Goal: Navigation & Orientation: Find specific page/section

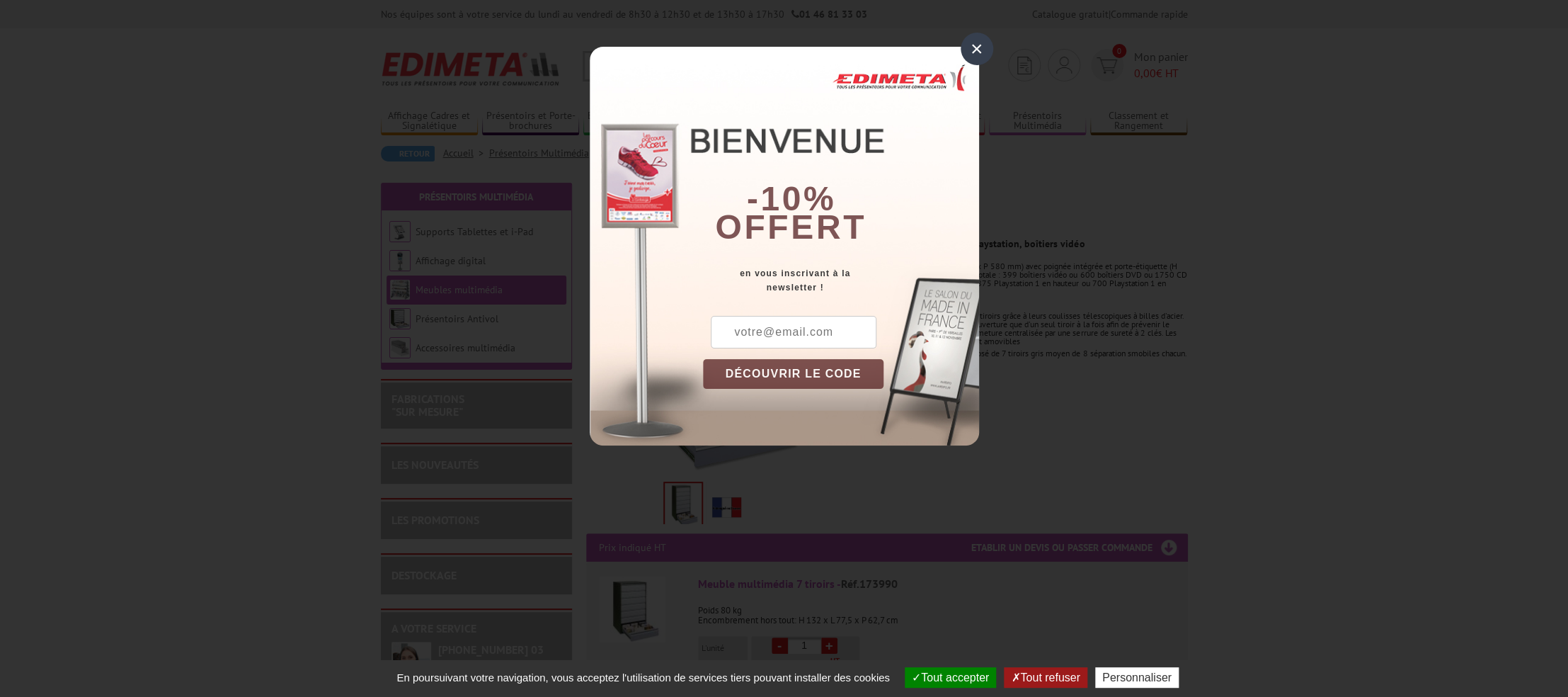
drag, startPoint x: 975, startPoint y: 51, endPoint x: 962, endPoint y: 67, distance: 20.6
click at [975, 51] on div "×" at bounding box center [977, 49] width 33 height 33
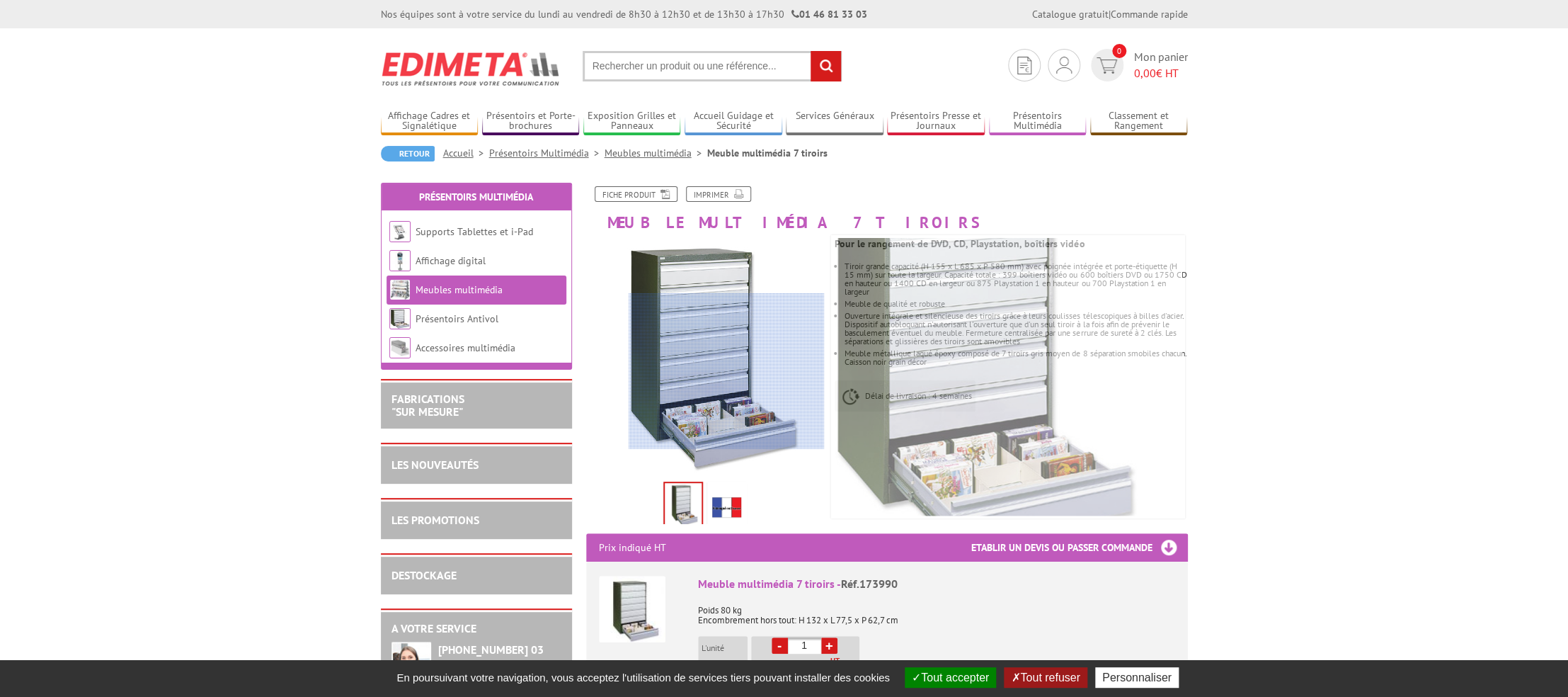
click at [735, 371] on div at bounding box center [726, 371] width 195 height 156
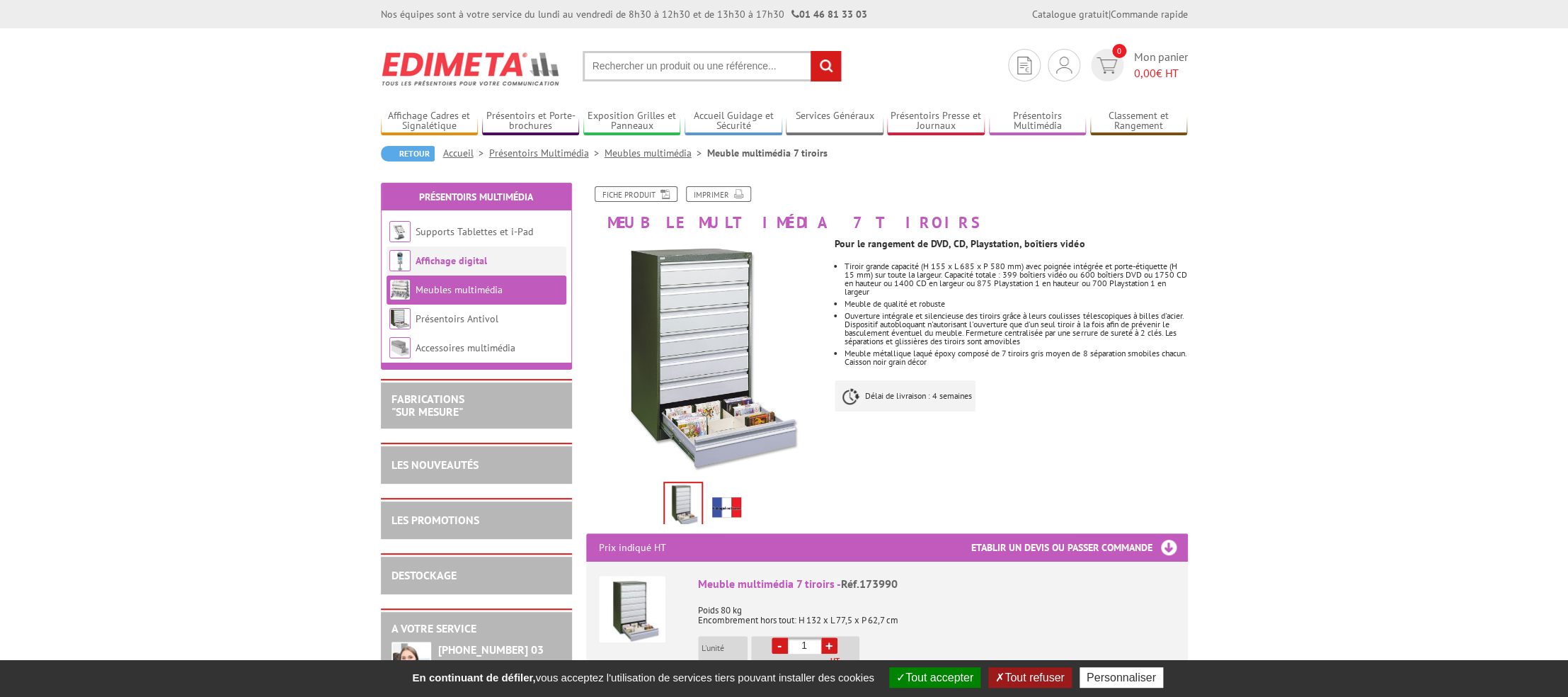
click at [442, 259] on link "Affichage digital" at bounding box center [451, 261] width 71 height 13
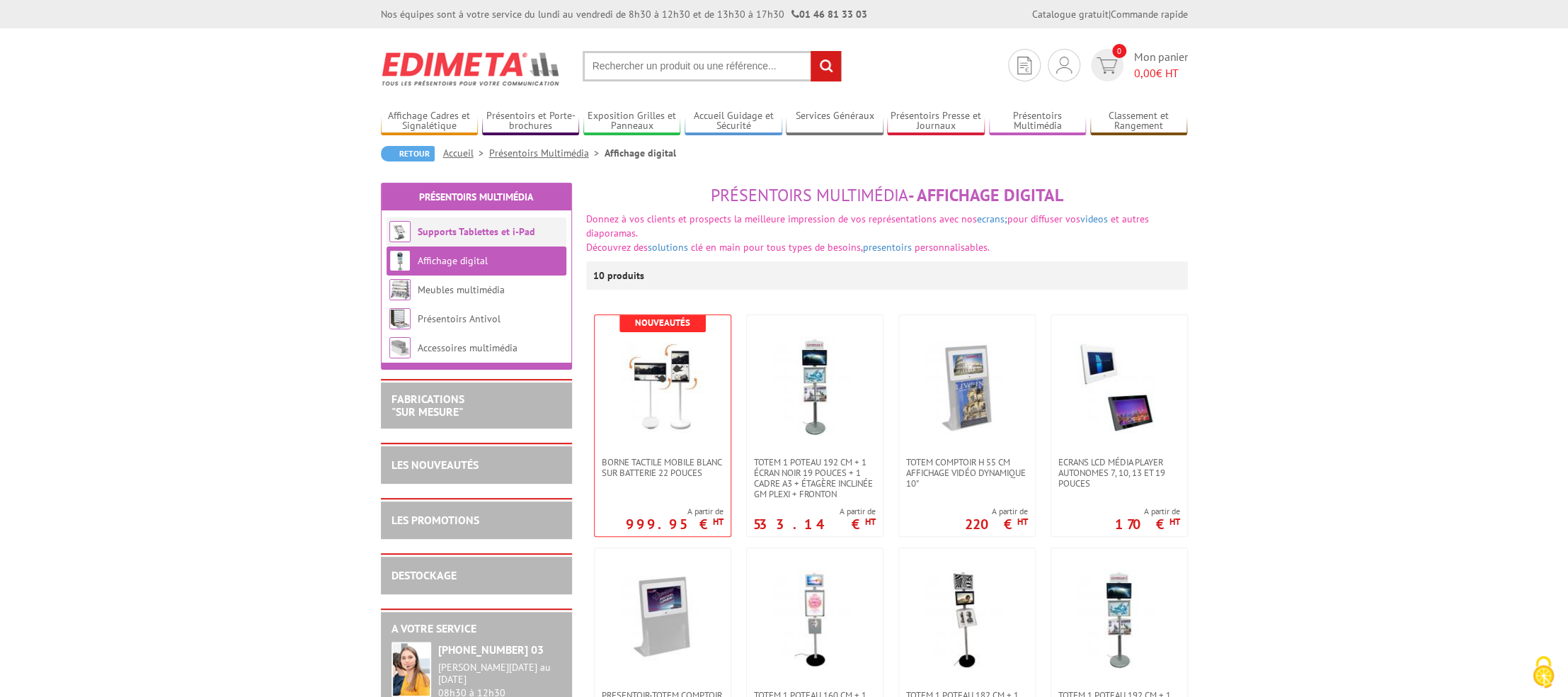
drag, startPoint x: 452, startPoint y: 213, endPoint x: 450, endPoint y: 228, distance: 15.1
click at [452, 213] on section "Présentoirs Multimédia Supports Tablettes et i-Pad Affichage digital" at bounding box center [477, 276] width 191 height 187
click at [448, 234] on link "Supports Tablettes et i-Pad" at bounding box center [476, 232] width 118 height 13
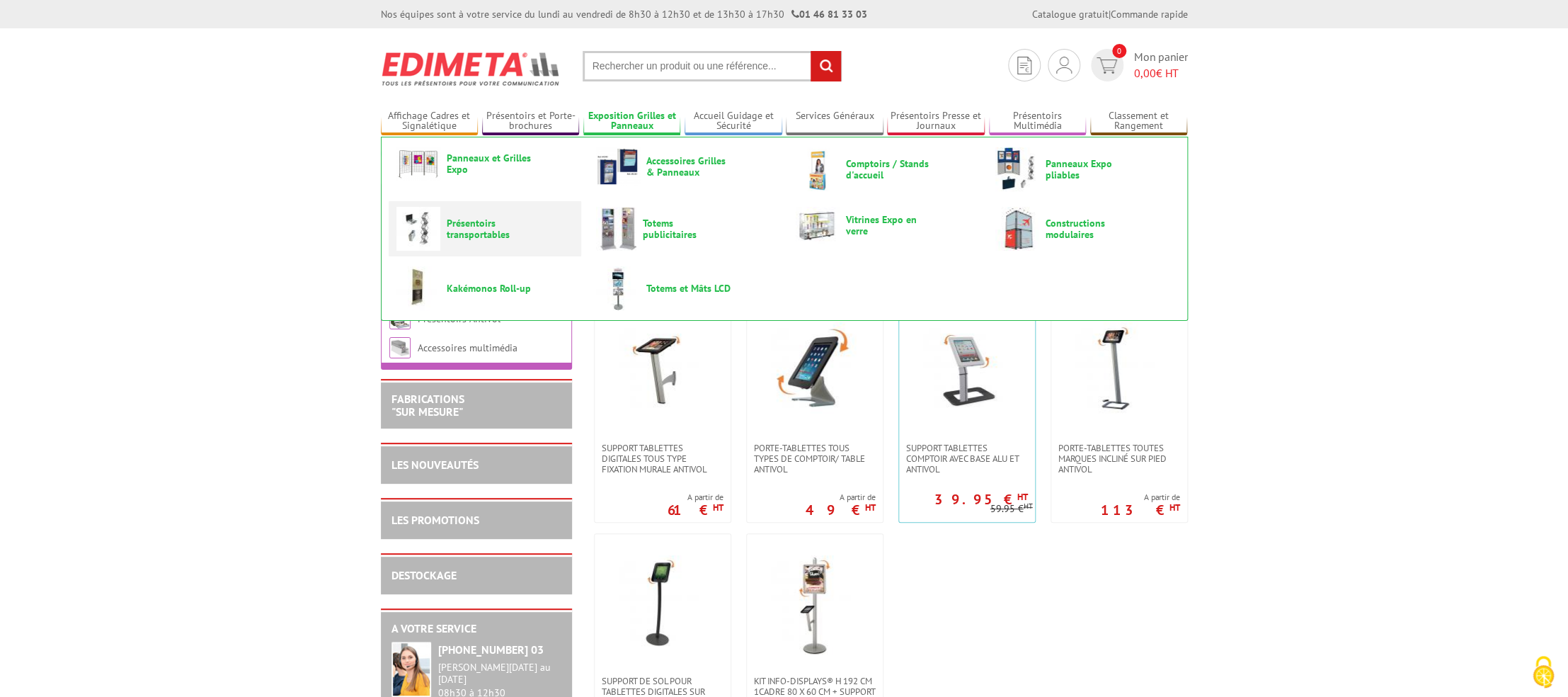
click at [488, 230] on span "Présentoirs transportables" at bounding box center [489, 229] width 85 height 23
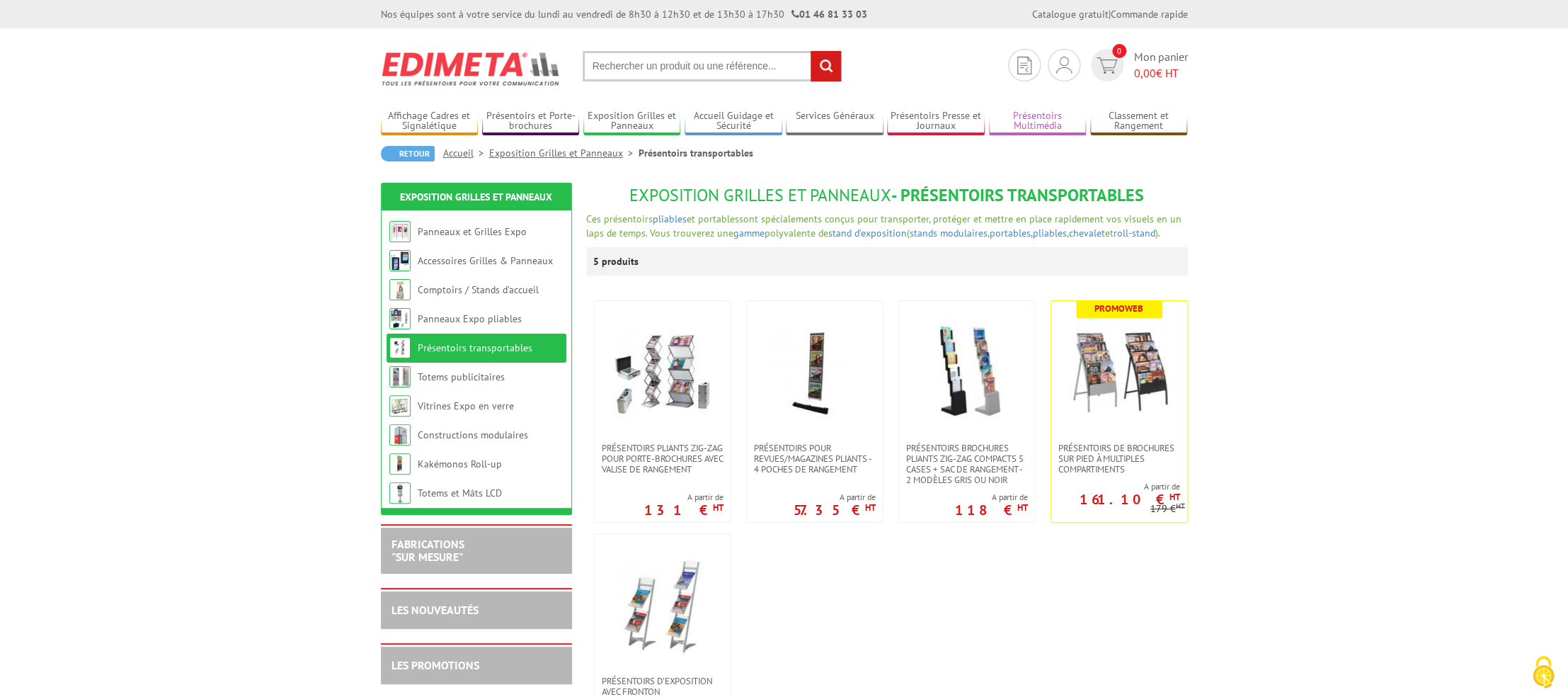
click at [1024, 127] on link "Présentoirs Multimédia" at bounding box center [1037, 121] width 98 height 24
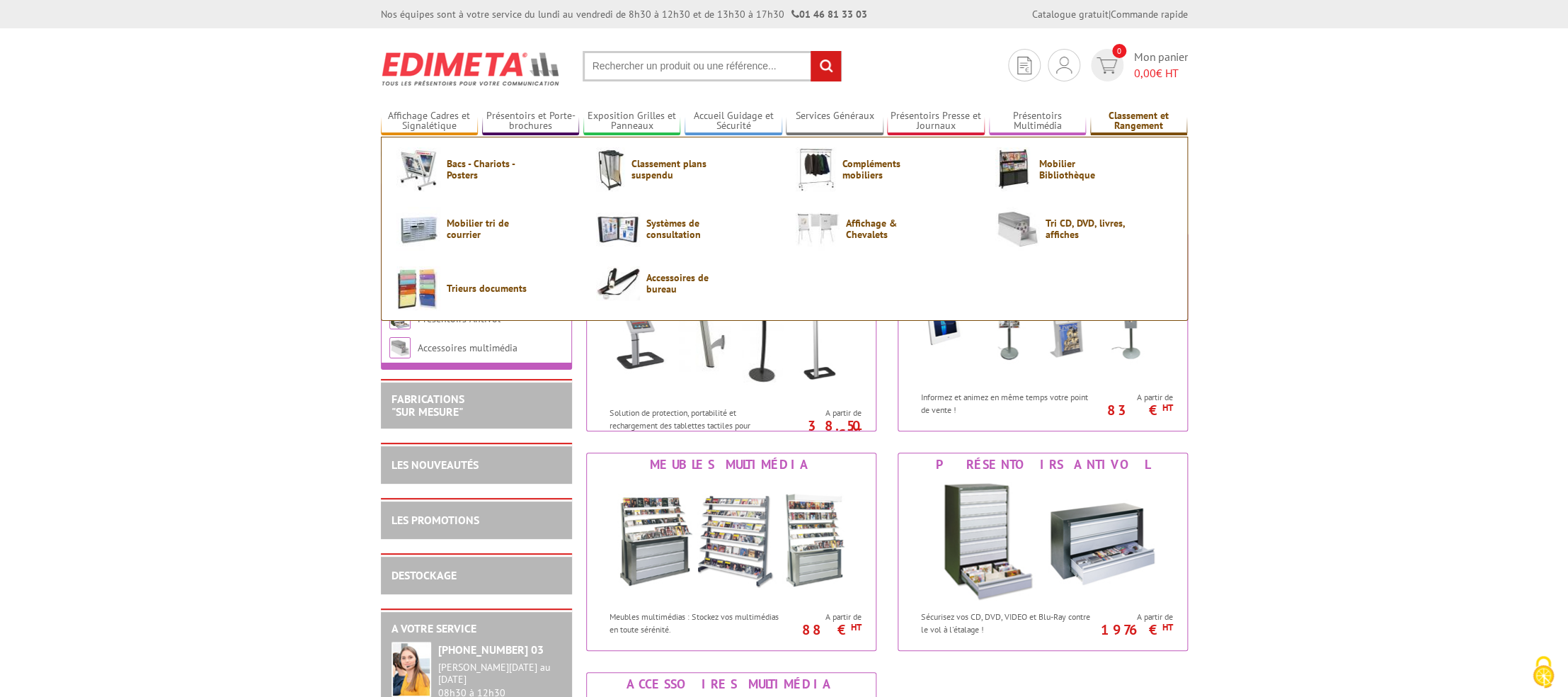
click at [1143, 115] on link "Classement et Rangement" at bounding box center [1138, 121] width 98 height 24
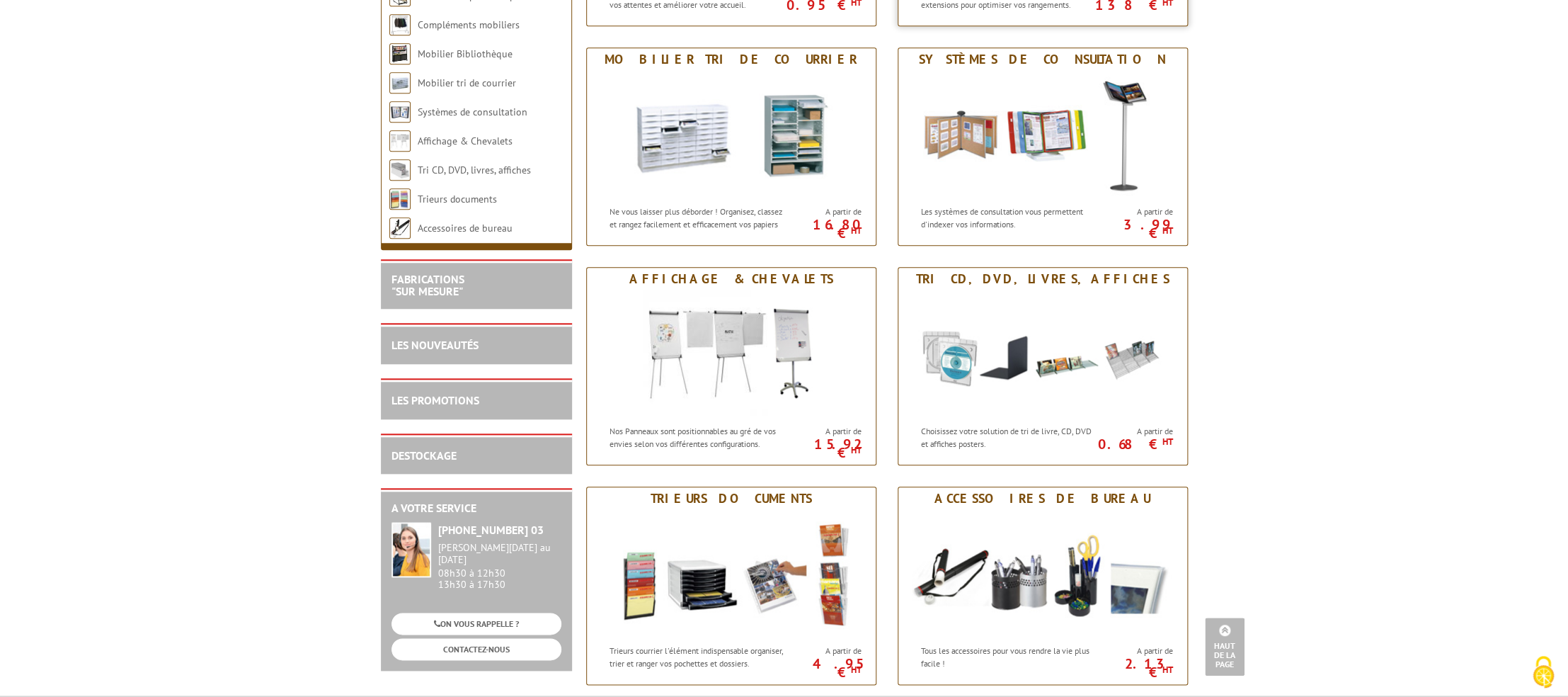
scroll to position [693, 0]
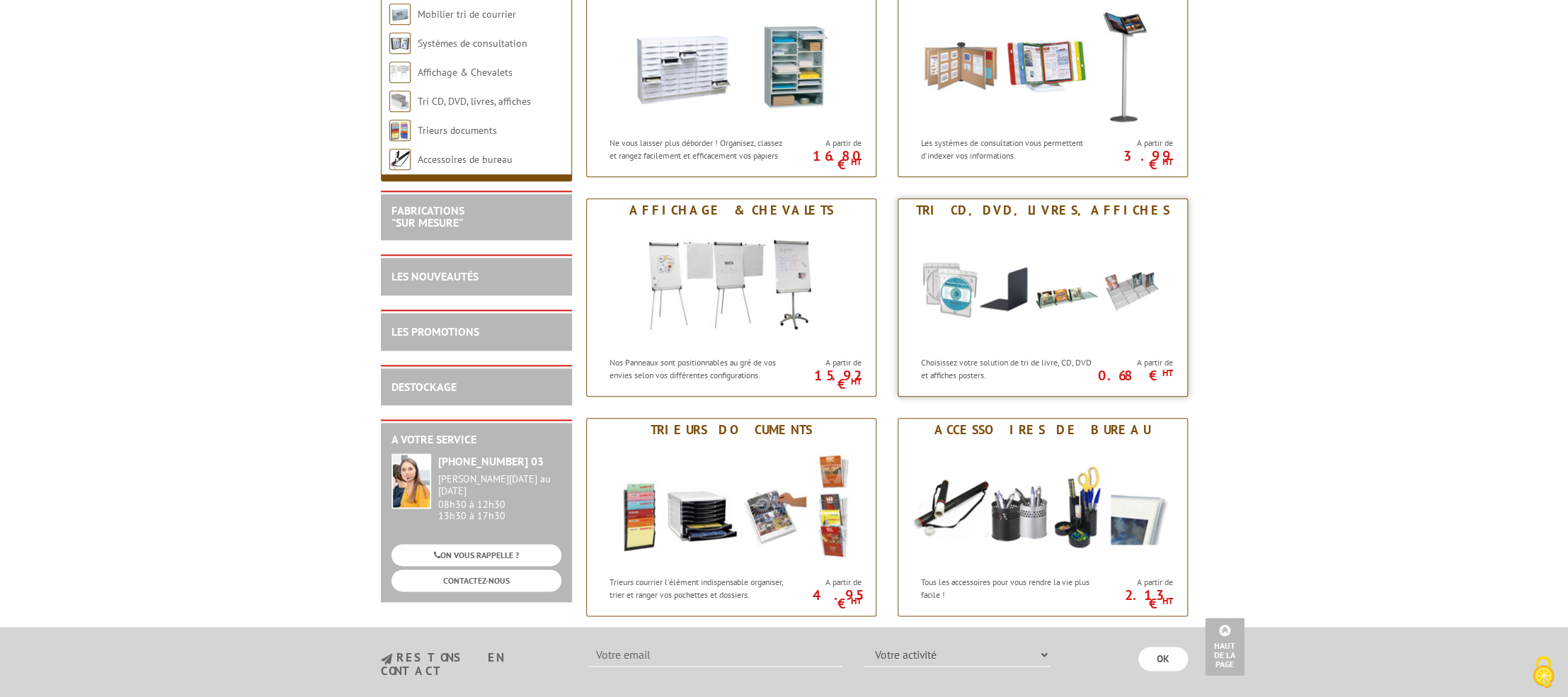
click at [1073, 264] on img at bounding box center [1043, 285] width 262 height 128
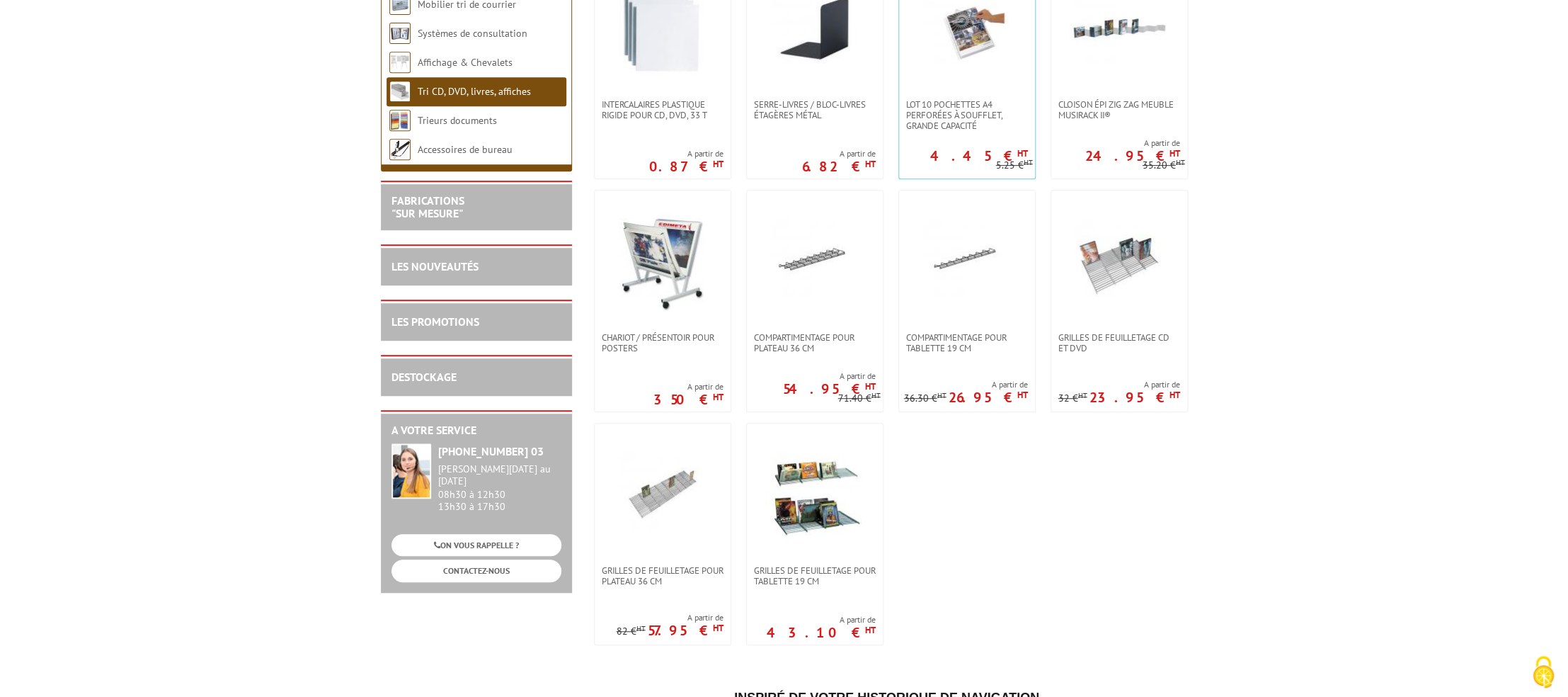
scroll to position [373, 0]
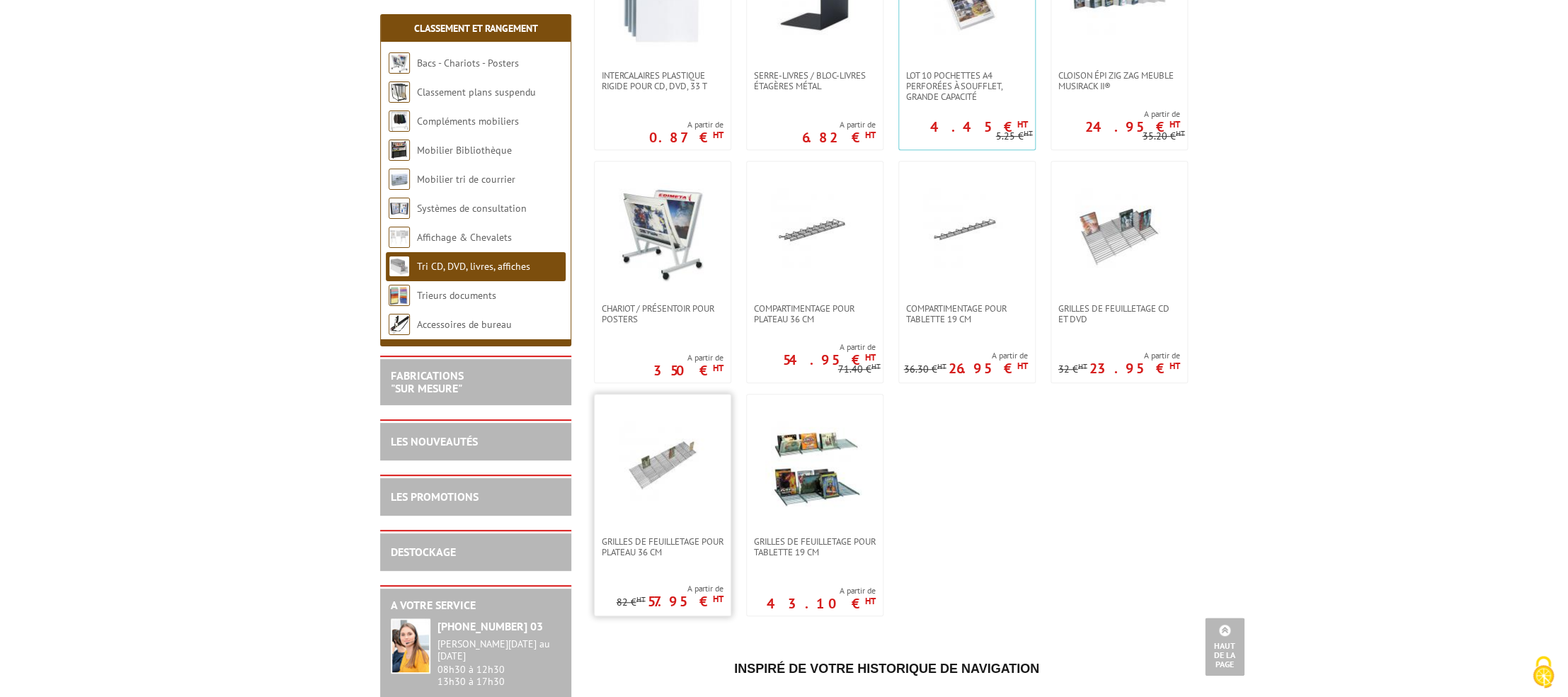
click at [645, 468] on img at bounding box center [663, 465] width 99 height 99
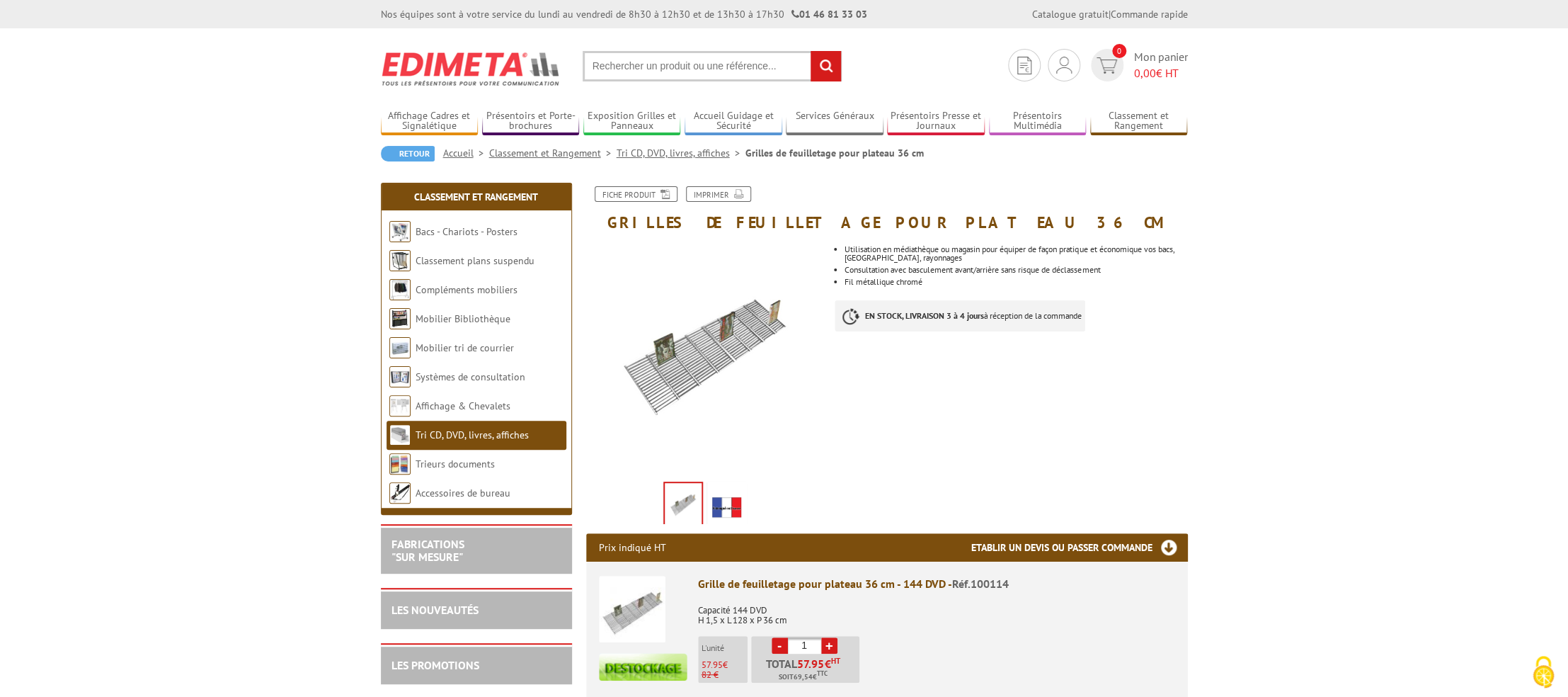
click at [722, 365] on img at bounding box center [705, 357] width 239 height 239
click at [687, 492] on img at bounding box center [683, 505] width 37 height 44
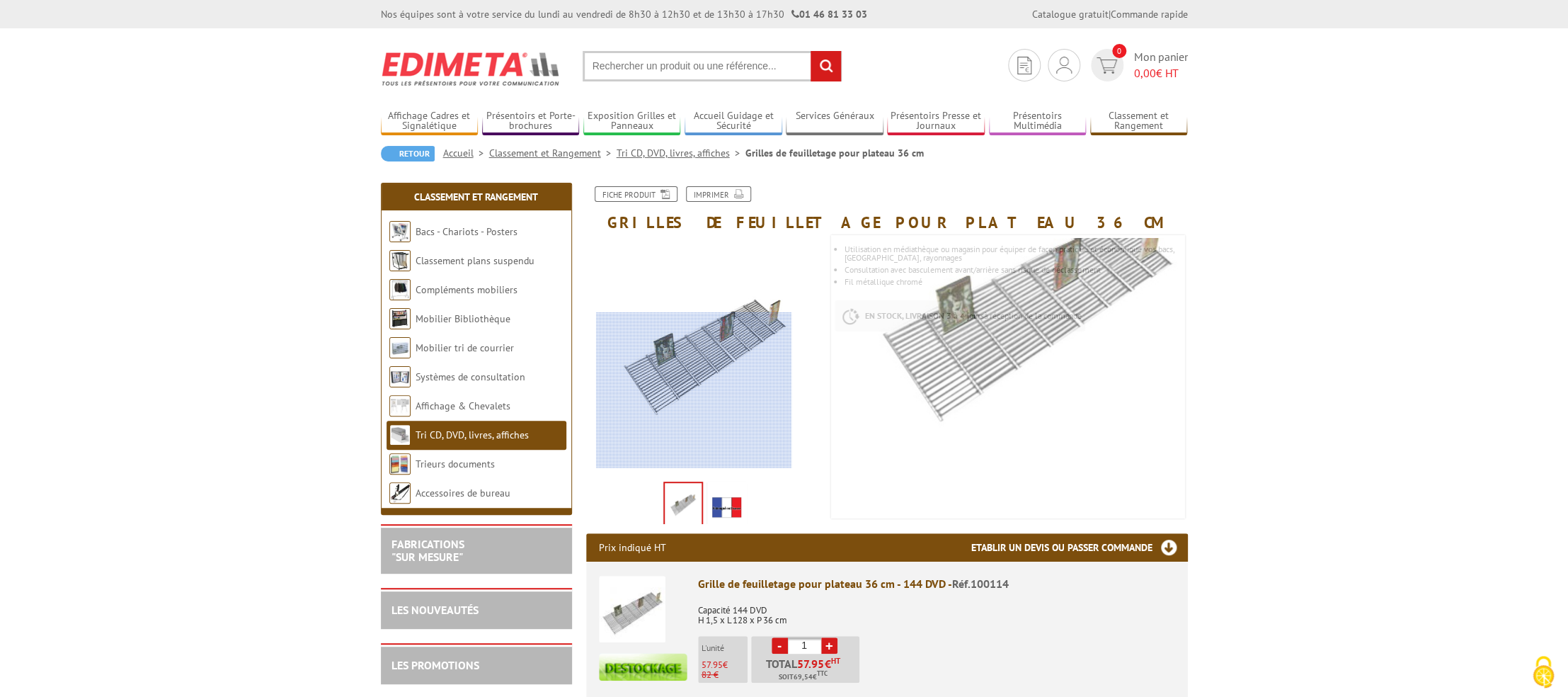
click at [694, 391] on div at bounding box center [694, 390] width 195 height 156
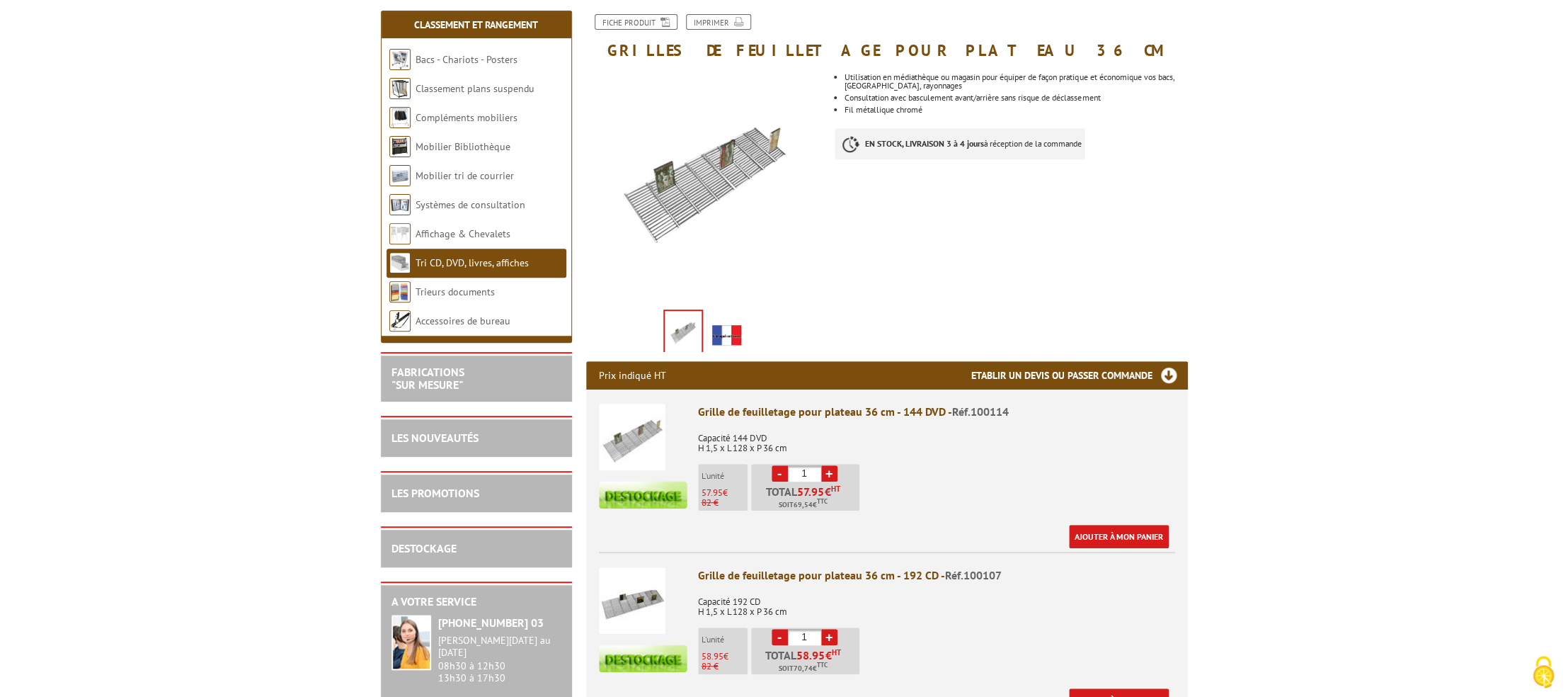
scroll to position [450, 0]
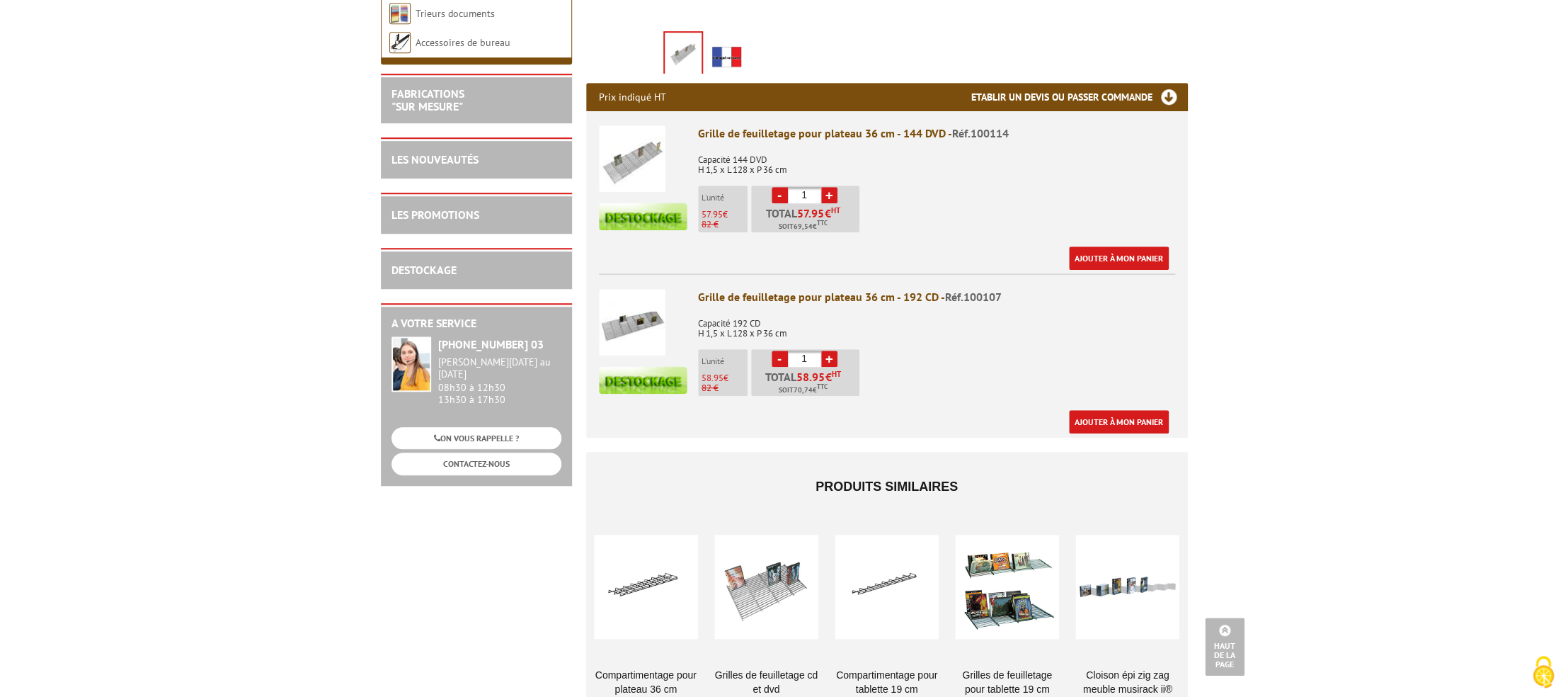
click at [775, 585] on div at bounding box center [767, 586] width 104 height 142
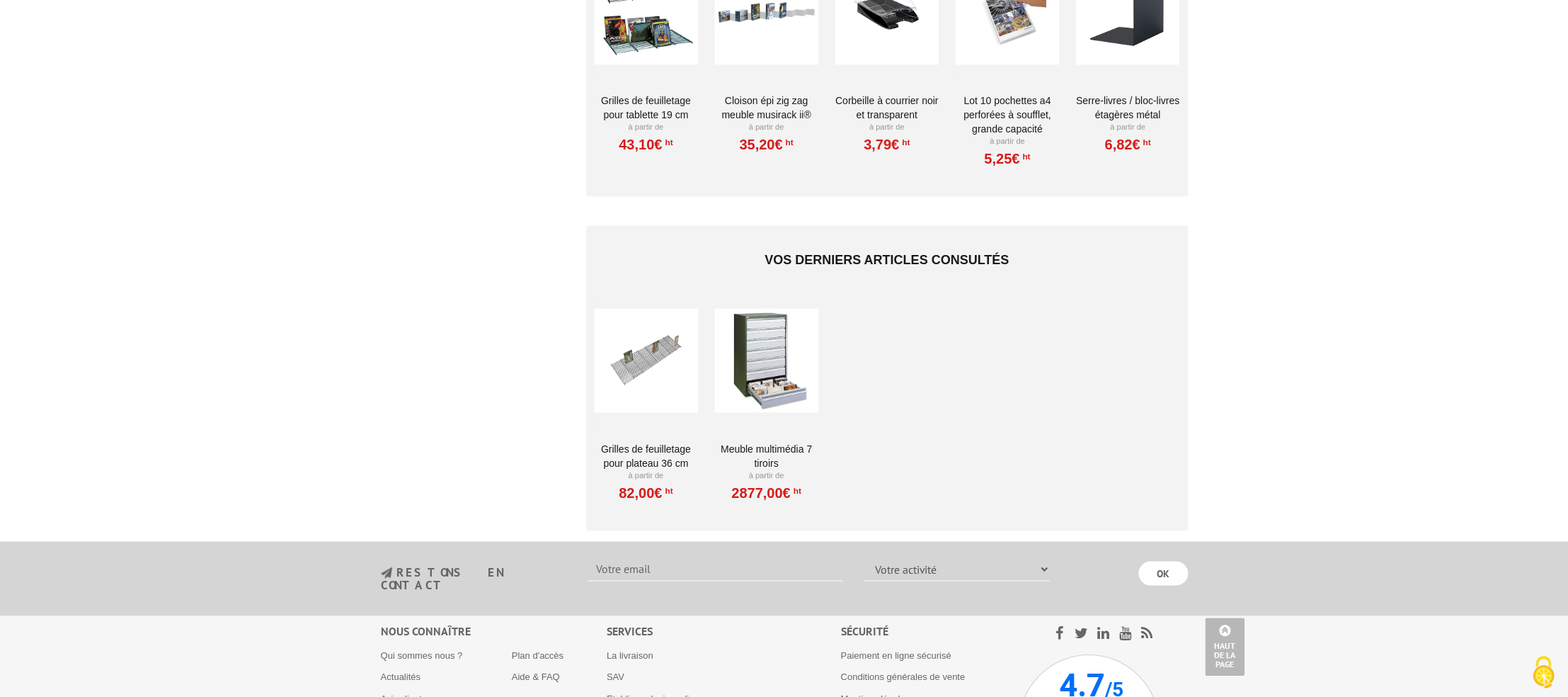
scroll to position [1026, 0]
